Goal: Check status

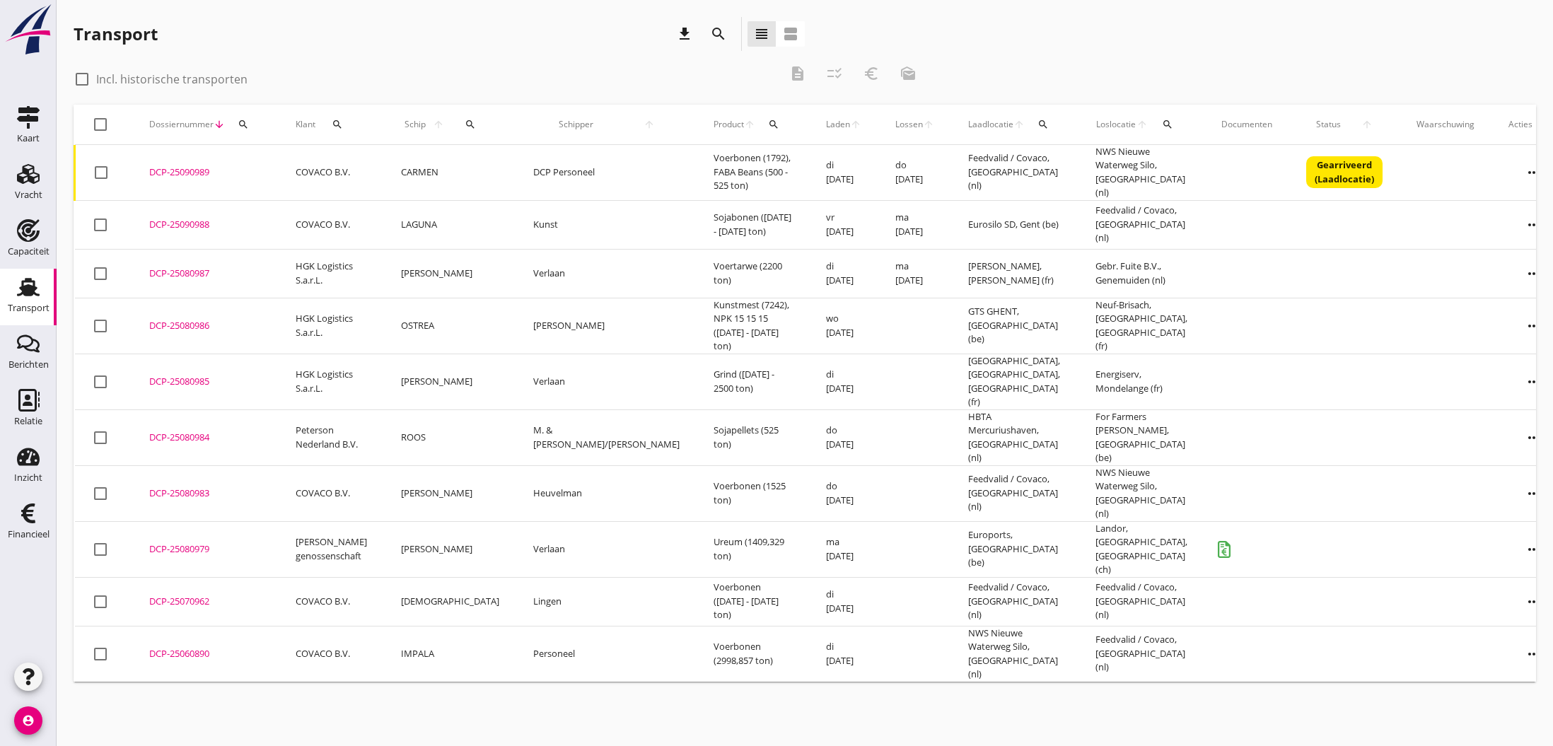
click at [191, 431] on div "DCP-25080984" at bounding box center [205, 438] width 112 height 14
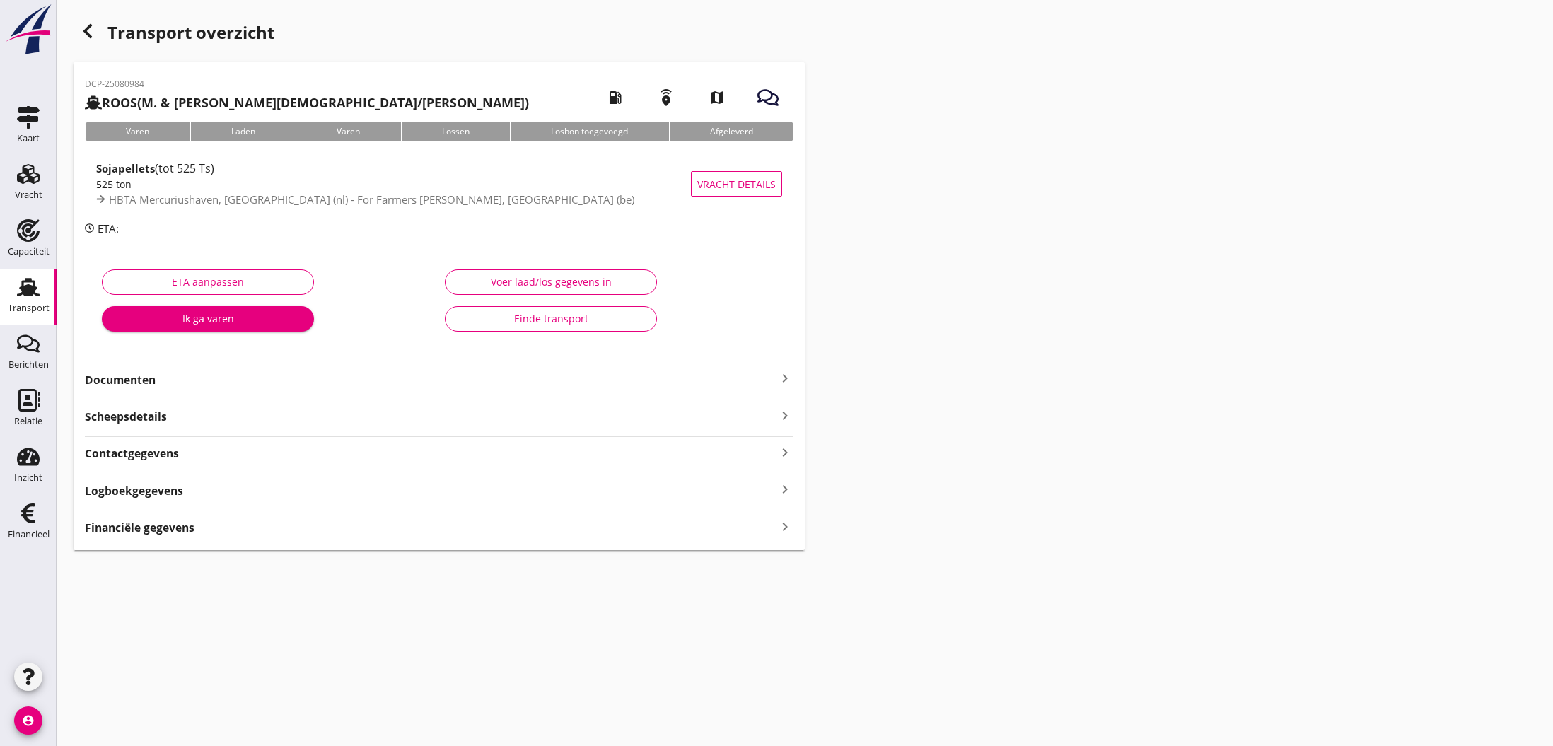
click at [780, 380] on icon "keyboard_arrow_right" at bounding box center [785, 378] width 17 height 17
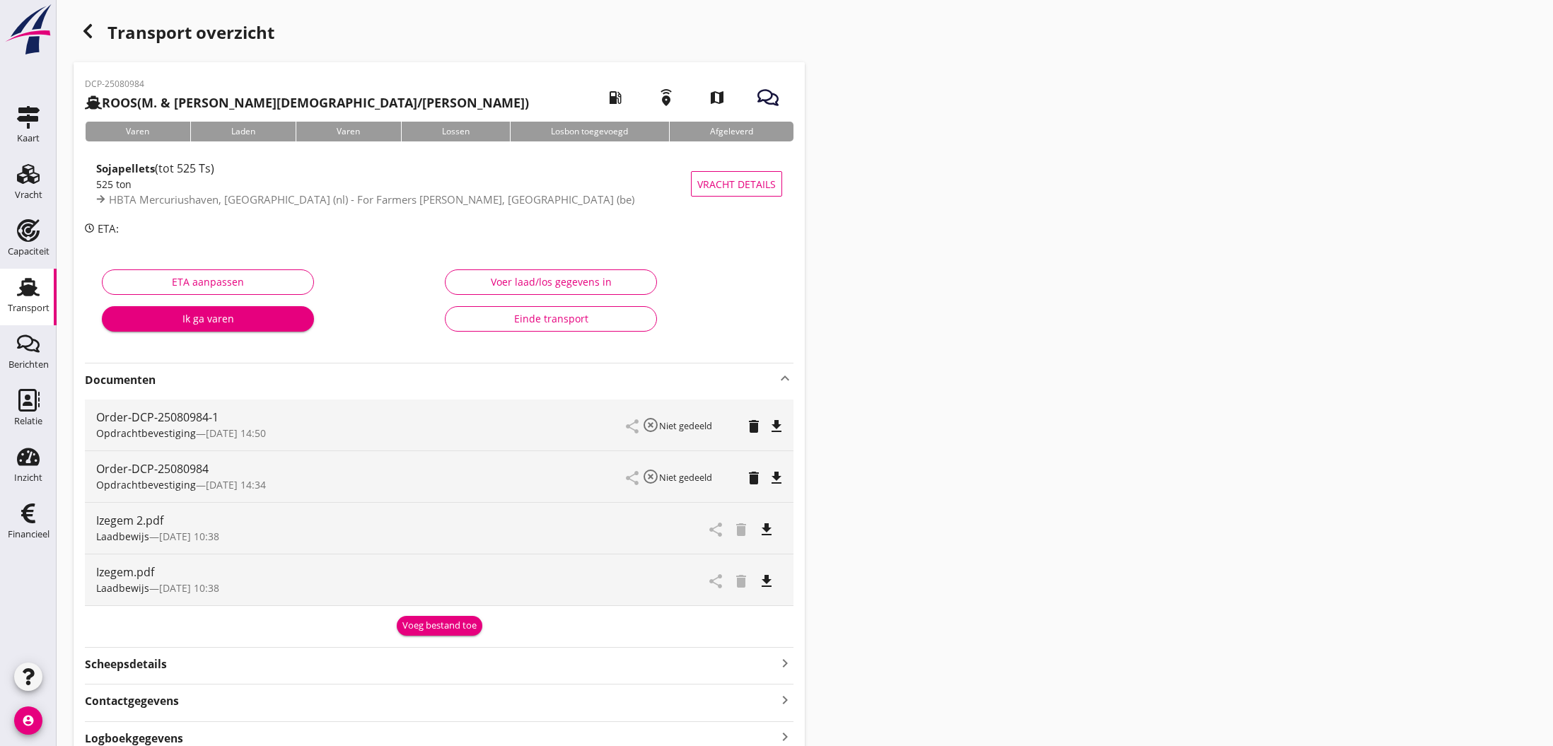
click at [88, 34] on use "button" at bounding box center [87, 31] width 8 height 14
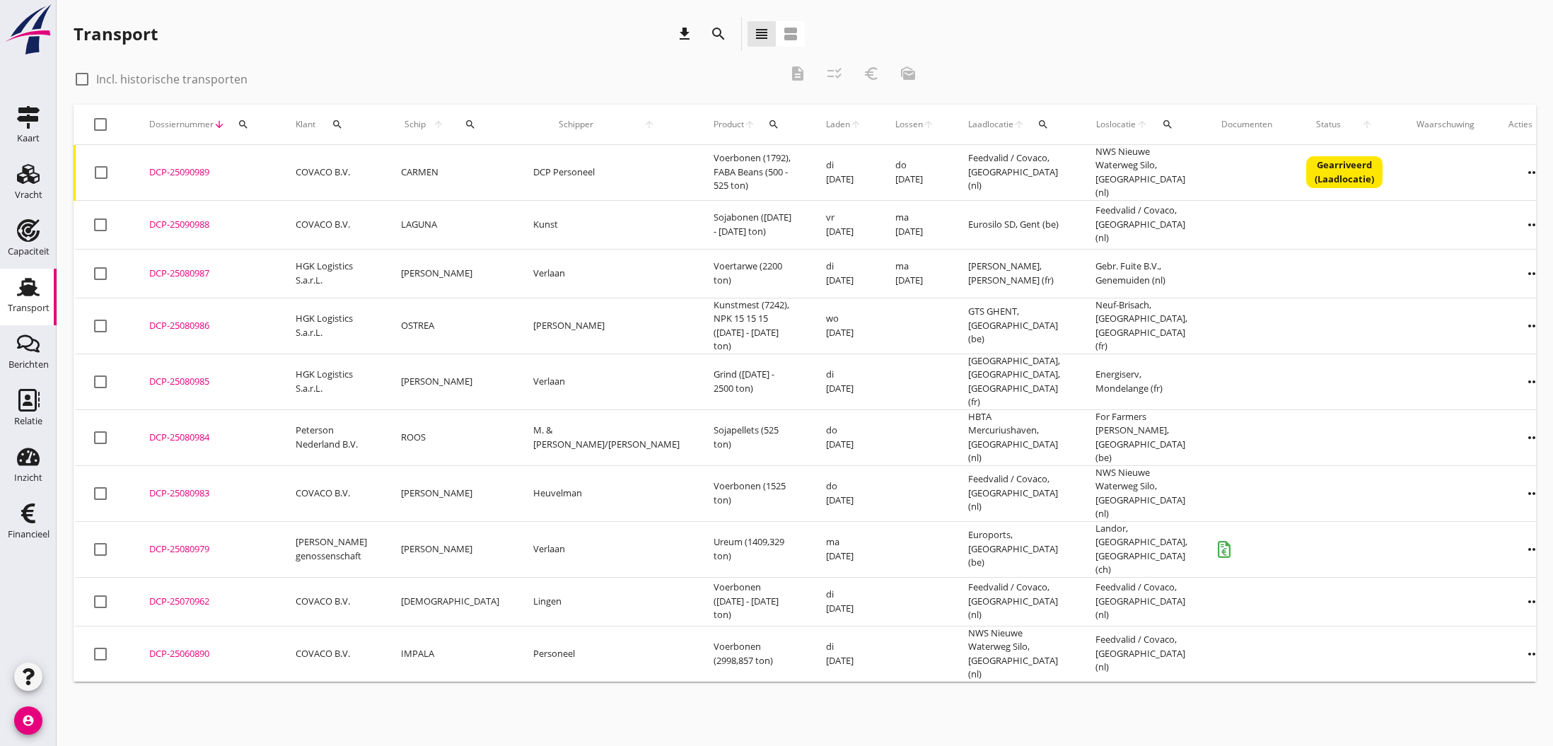
click at [179, 168] on div "DCP-25090989" at bounding box center [205, 173] width 112 height 14
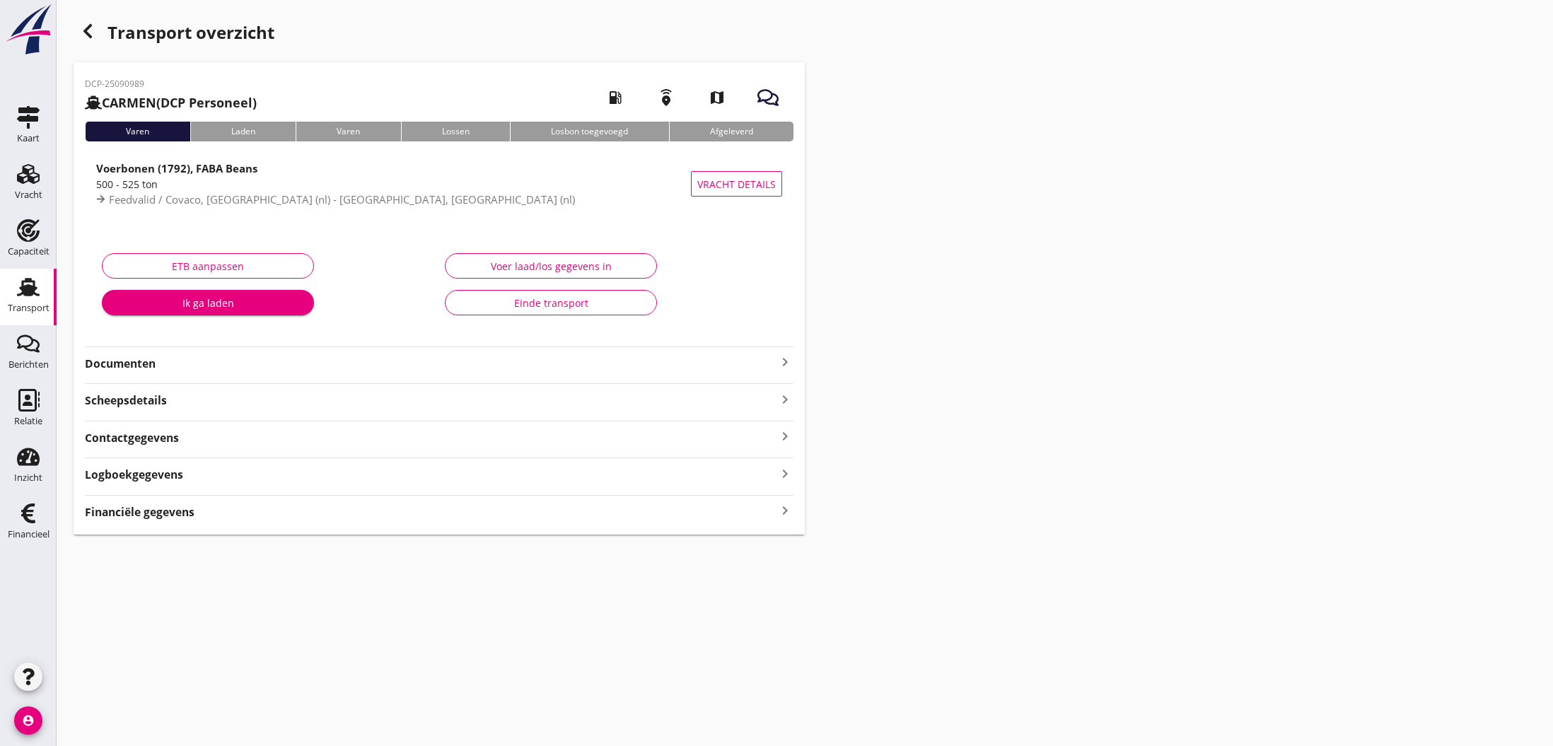
click at [783, 366] on icon "keyboard_arrow_right" at bounding box center [785, 362] width 17 height 17
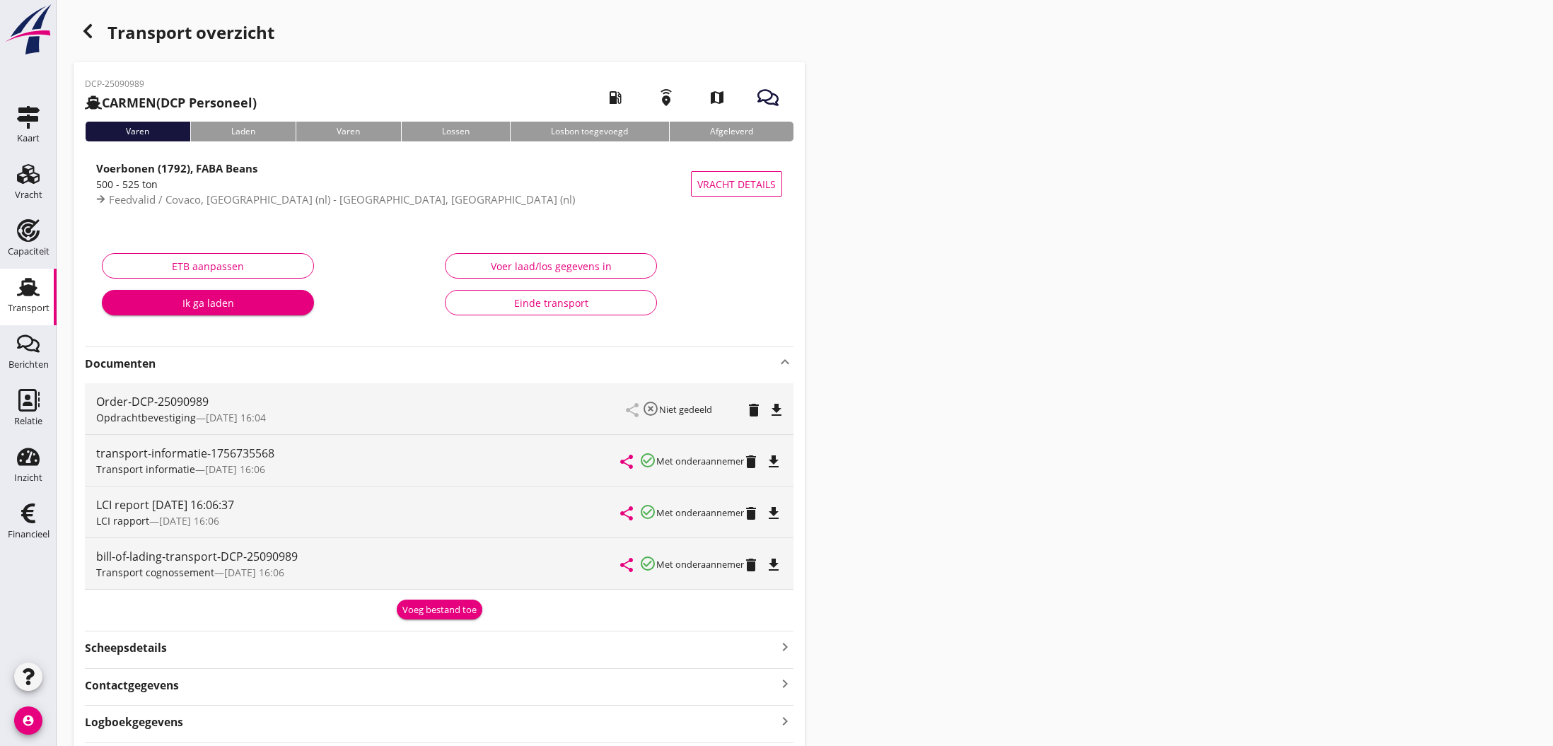
click at [1161, 574] on div "Transport overzicht DCP-25090989 [PERSON_NAME] (DCP Personeel) local_gas_statio…" at bounding box center [805, 399] width 1497 height 799
click at [87, 34] on use "button" at bounding box center [87, 31] width 8 height 14
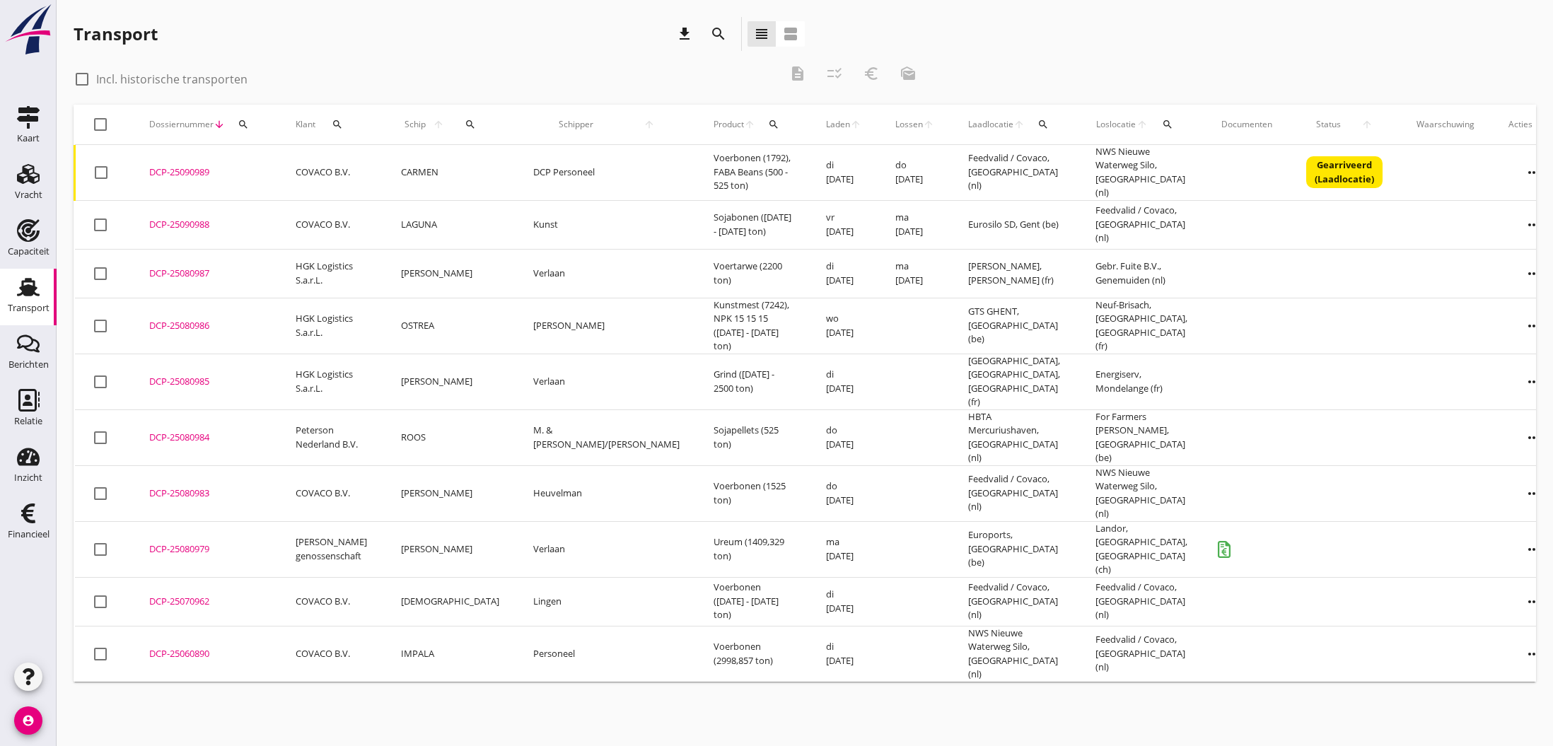
click at [180, 543] on div "DCP-25080979" at bounding box center [205, 550] width 112 height 14
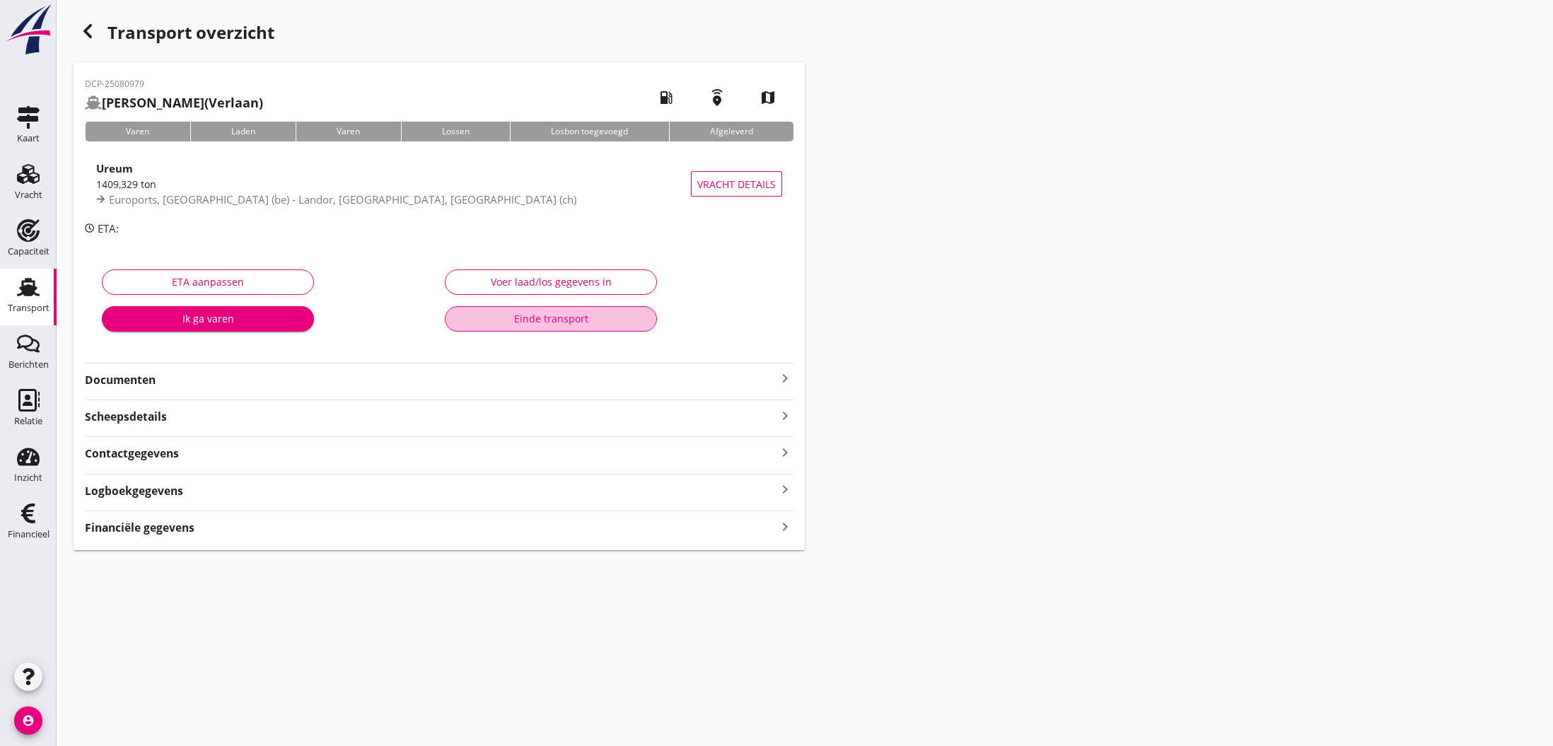
click at [560, 321] on div "Einde transport" at bounding box center [551, 318] width 188 height 15
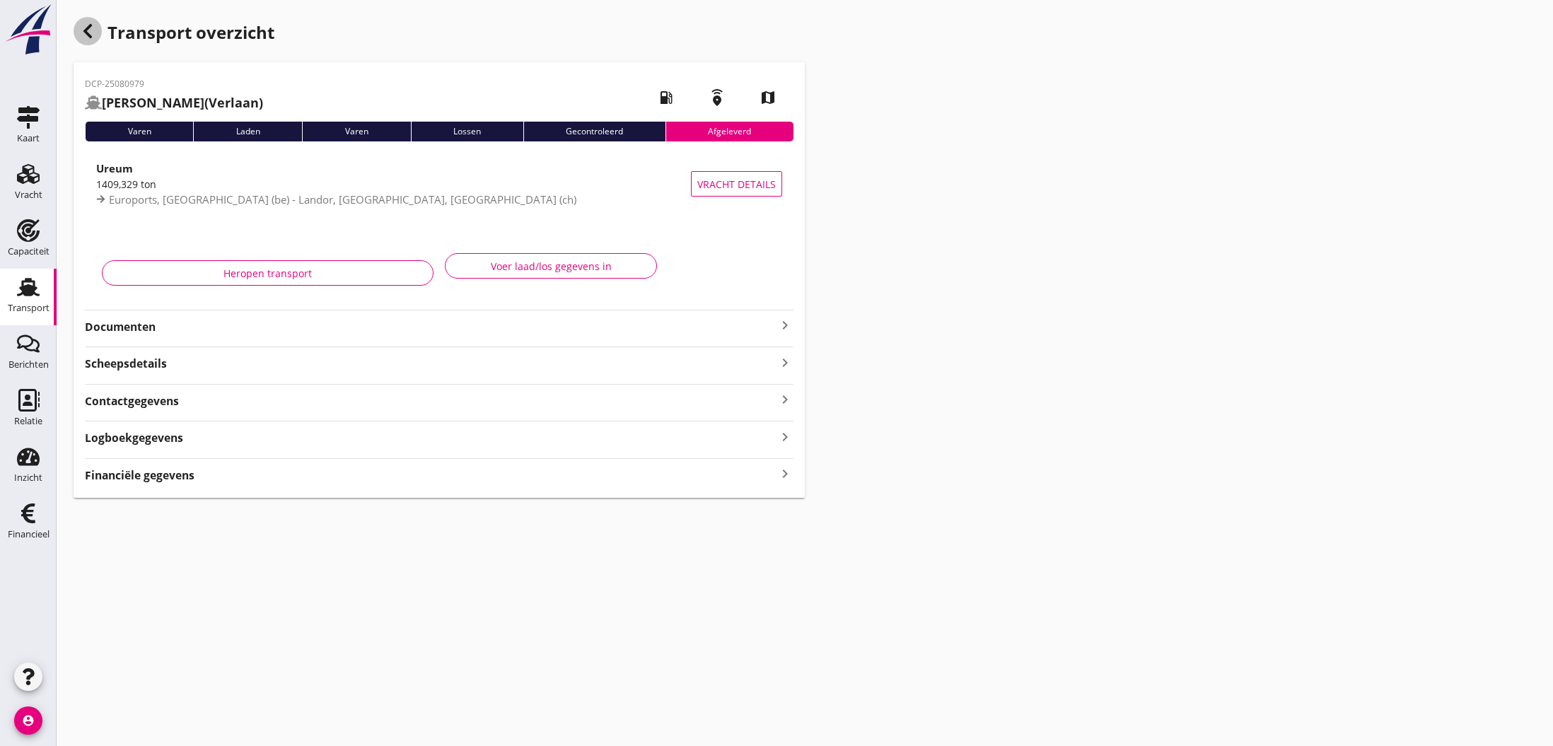
click at [83, 32] on icon "button" at bounding box center [87, 31] width 17 height 17
